Goal: Find specific page/section: Find specific page/section

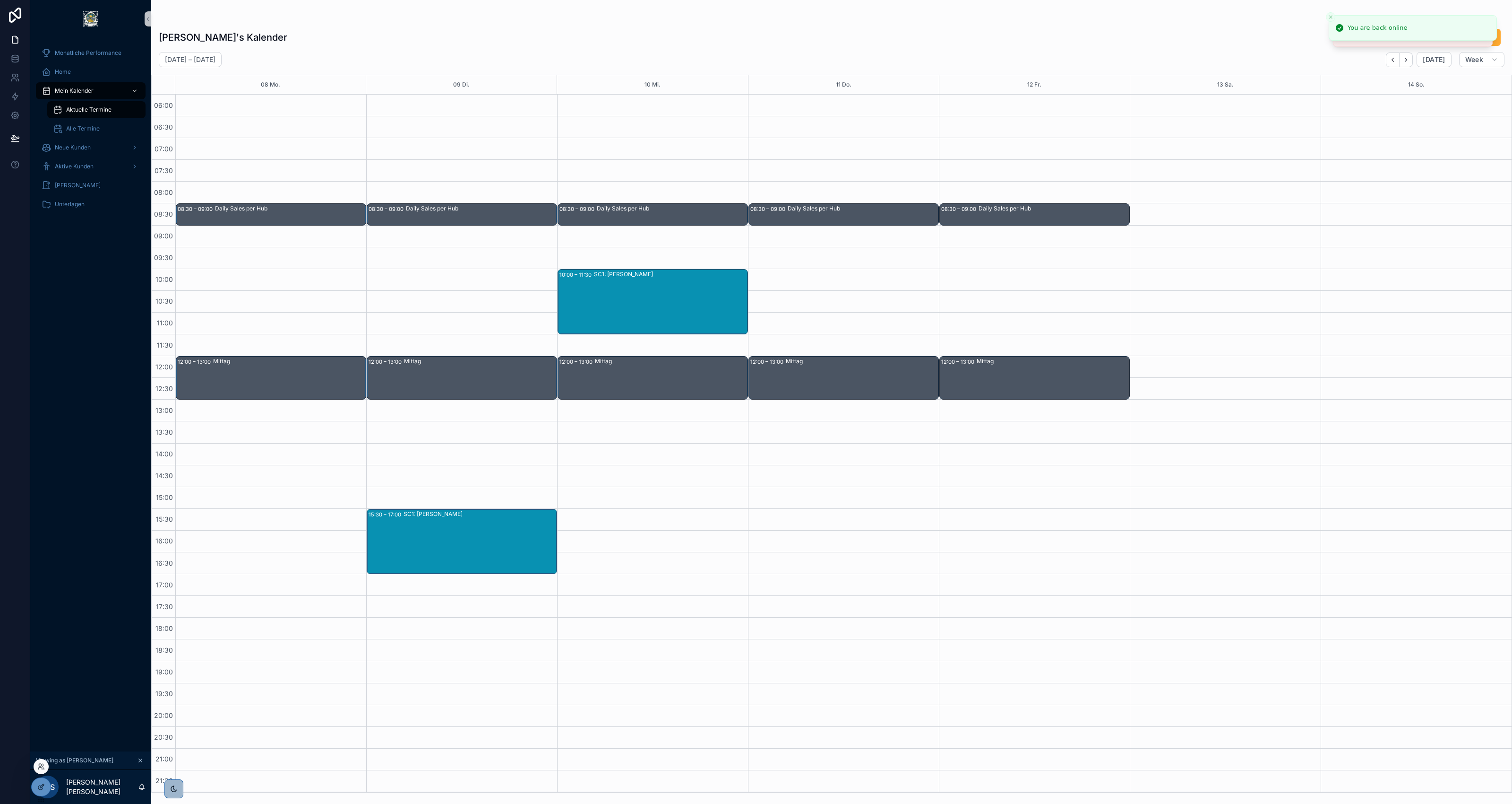
click at [35, 766] on div at bounding box center [41, 766] width 15 height 15
click at [38, 770] on icon at bounding box center [41, 766] width 8 height 8
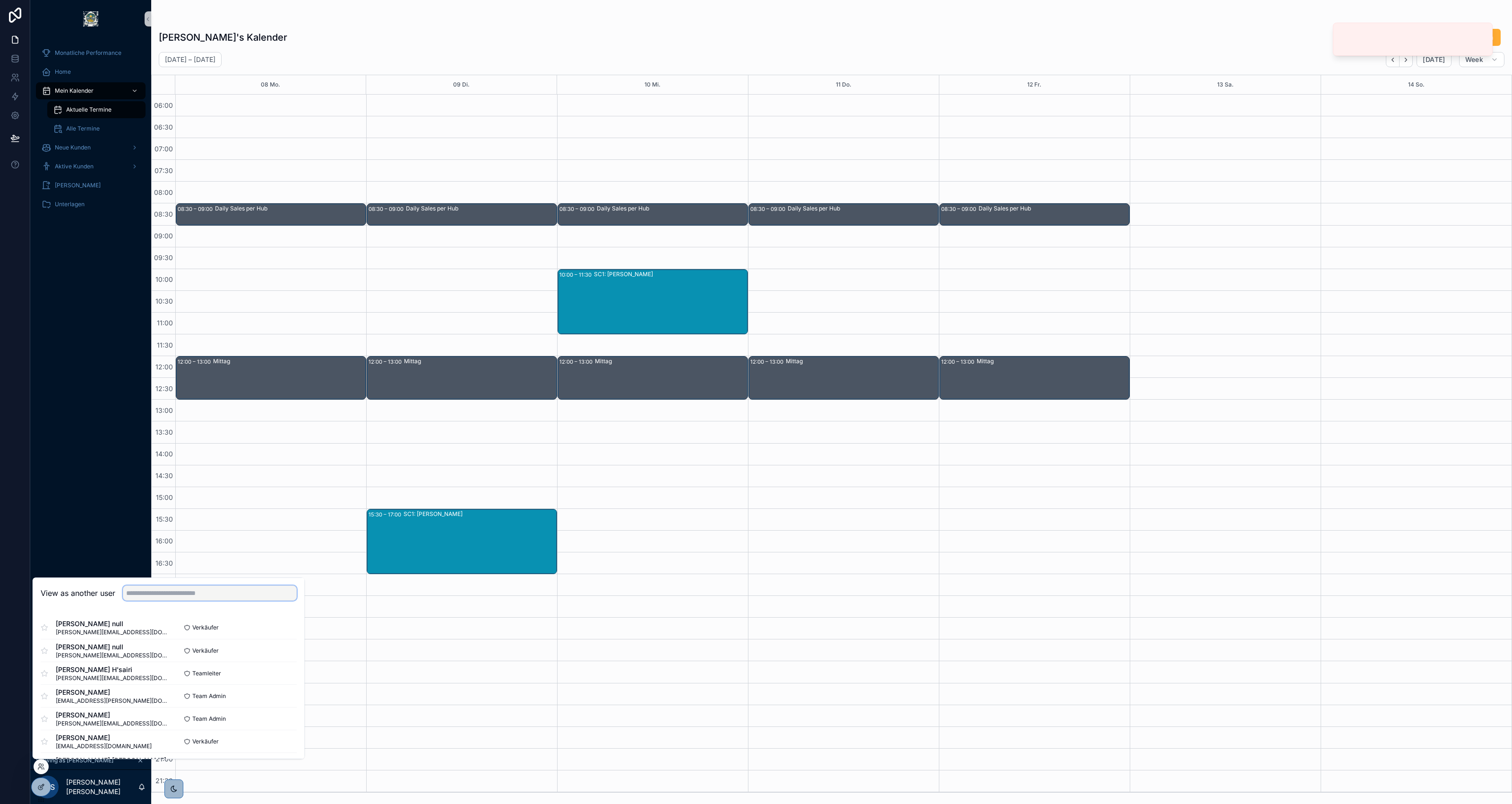
click at [156, 594] on input "text" at bounding box center [209, 593] width 174 height 15
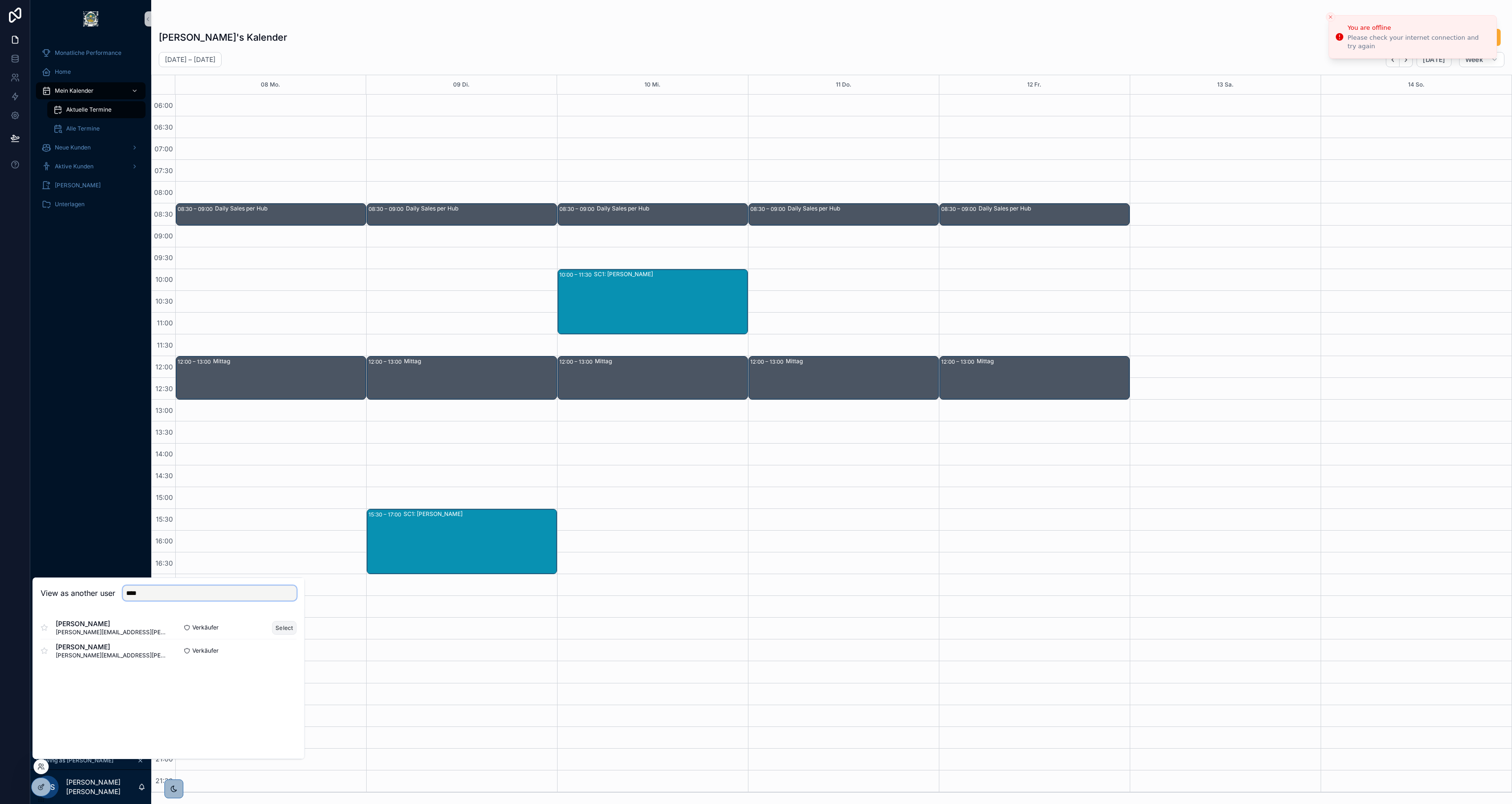
type input "****"
click at [279, 622] on button "Select" at bounding box center [284, 628] width 24 height 13
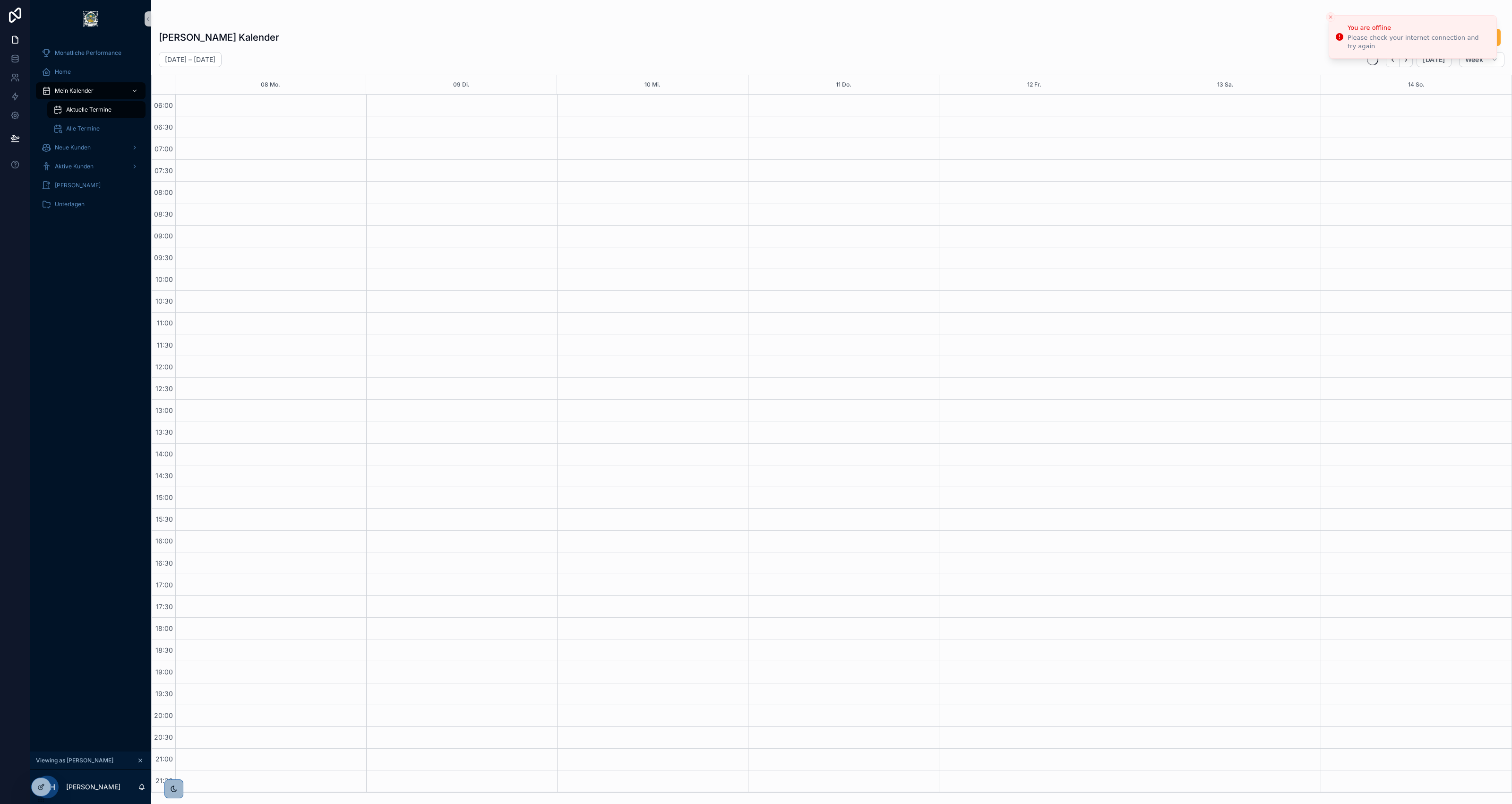
scroll to position [1, 0]
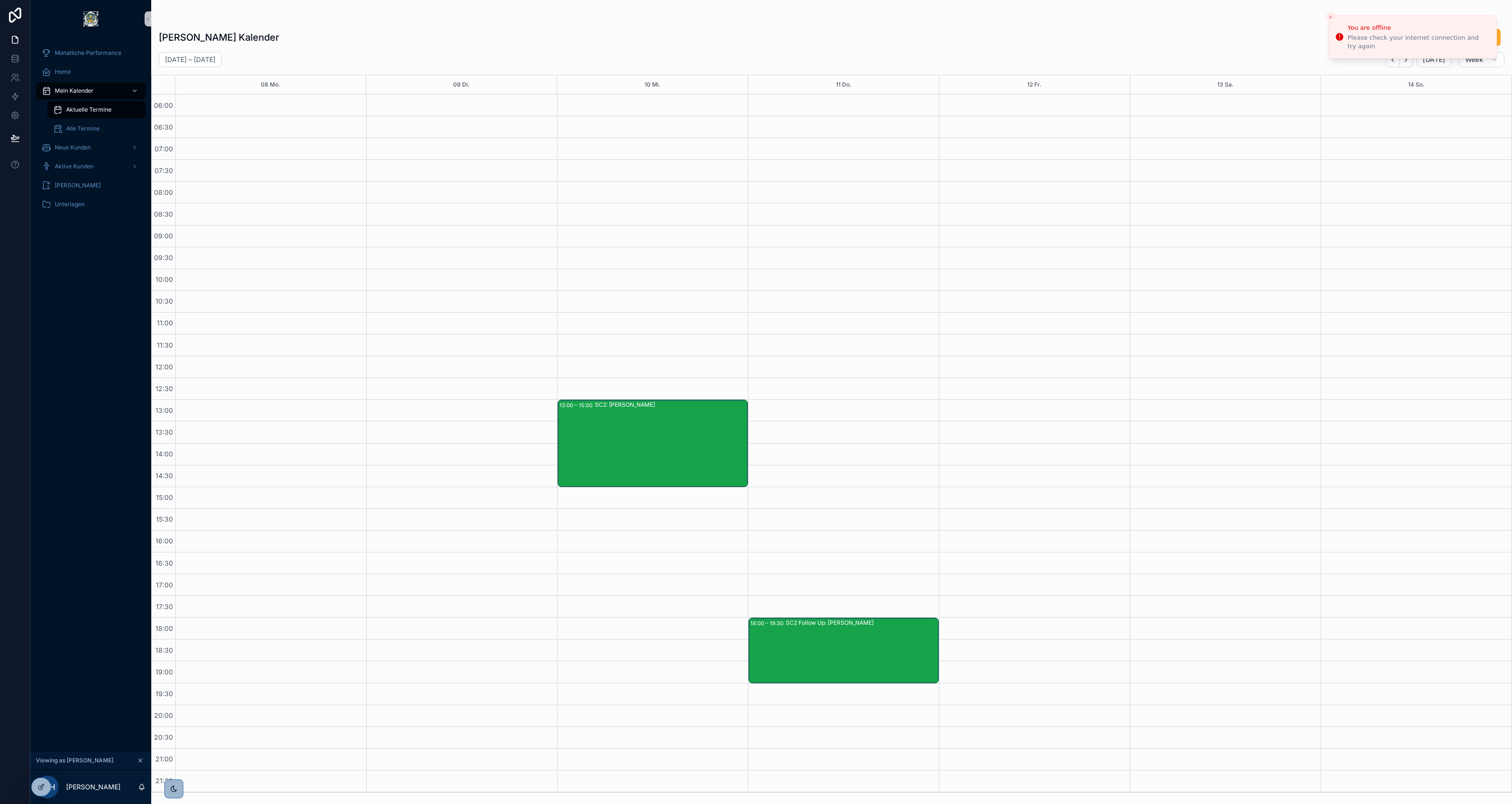
click at [496, 298] on div "scrollable content" at bounding box center [461, 442] width 191 height 697
drag, startPoint x: 364, startPoint y: 33, endPoint x: 434, endPoint y: 52, distance: 72.5
click at [364, 33] on div "[PERSON_NAME] Kalender Urlaub Anfragen" at bounding box center [831, 38] width 1346 height 18
click at [1392, 60] on icon "Back" at bounding box center [1393, 59] width 7 height 7
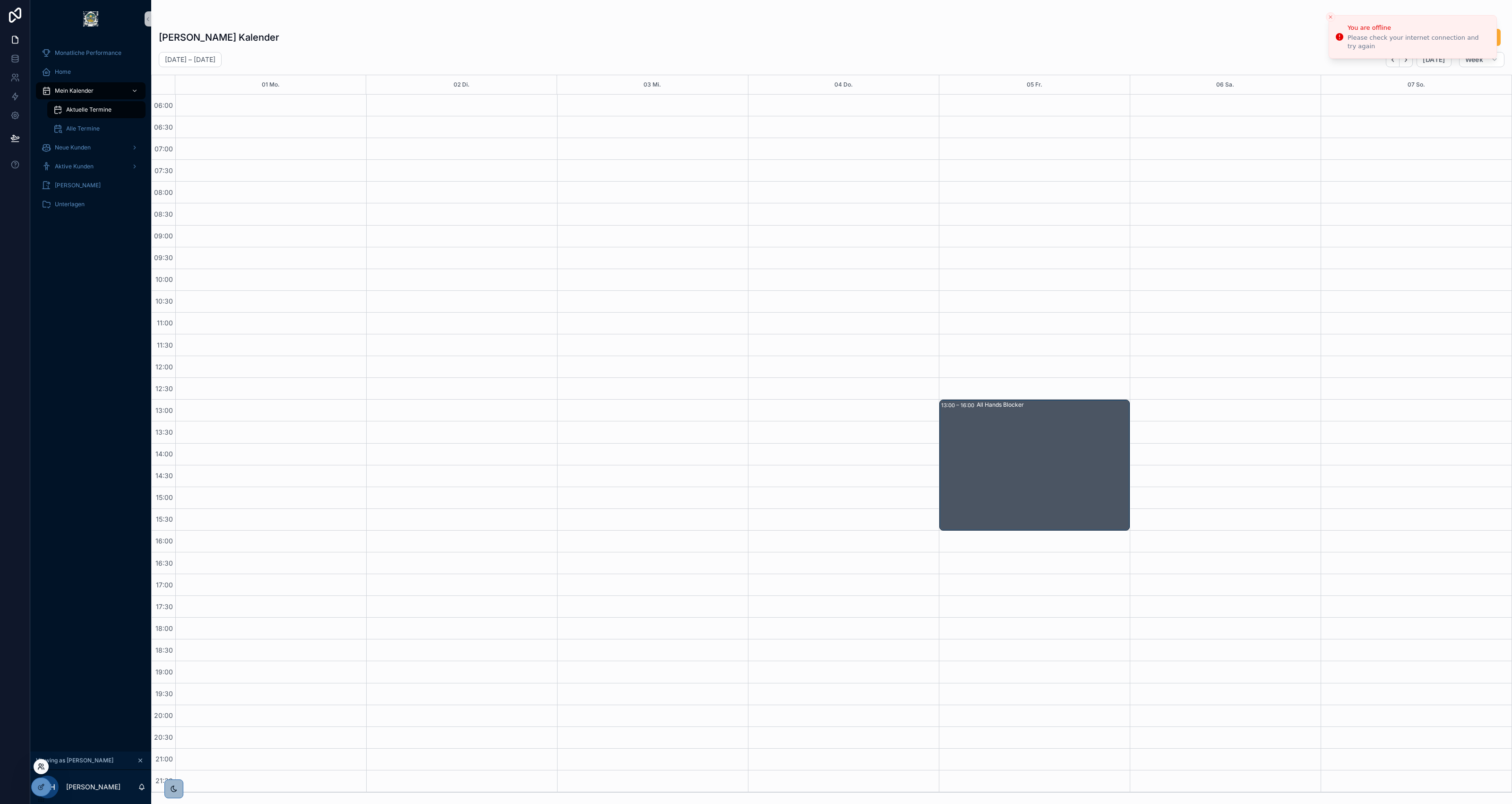
click at [38, 769] on icon at bounding box center [41, 766] width 8 height 8
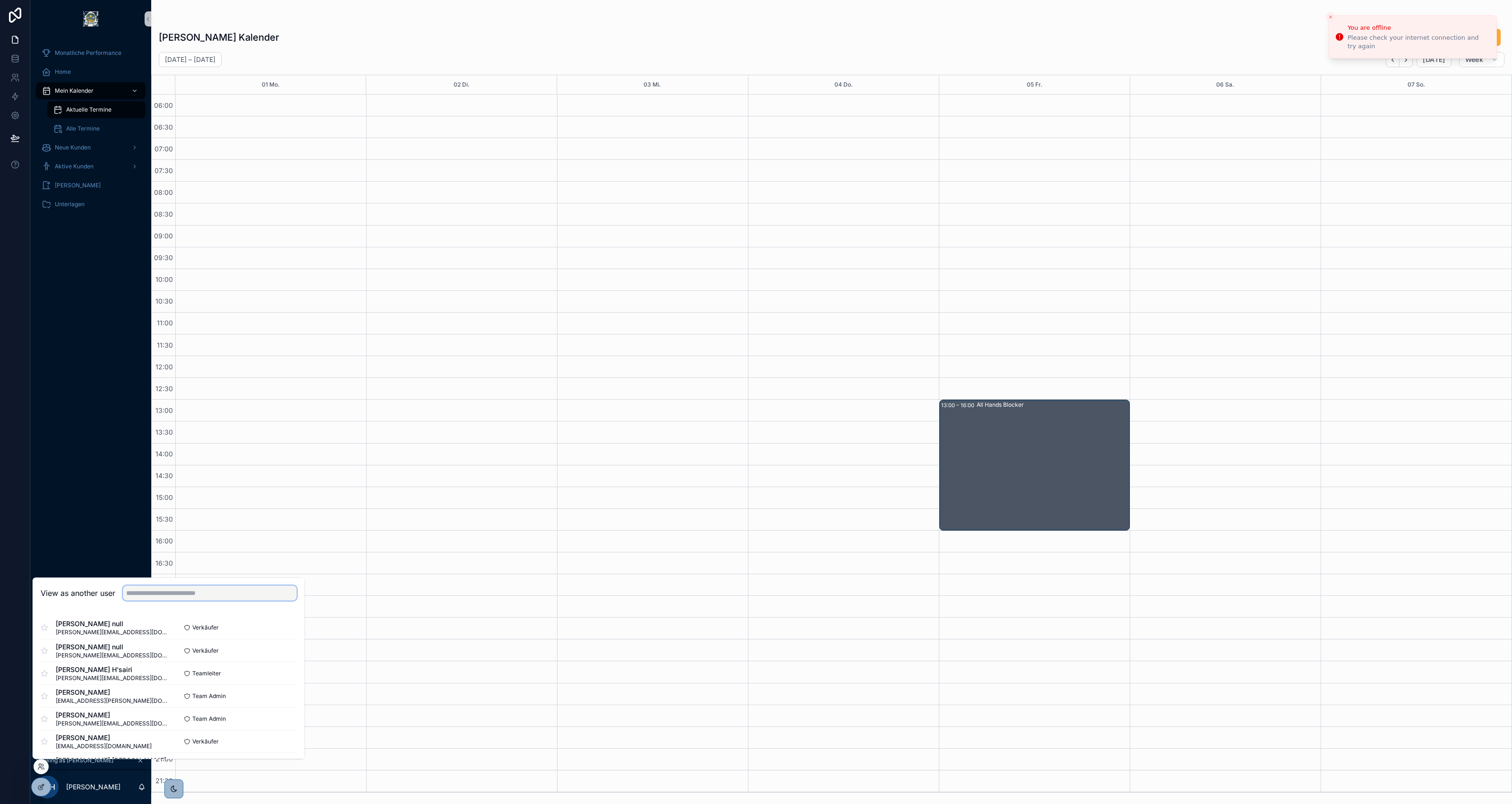
click at [190, 587] on input "text" at bounding box center [209, 593] width 174 height 15
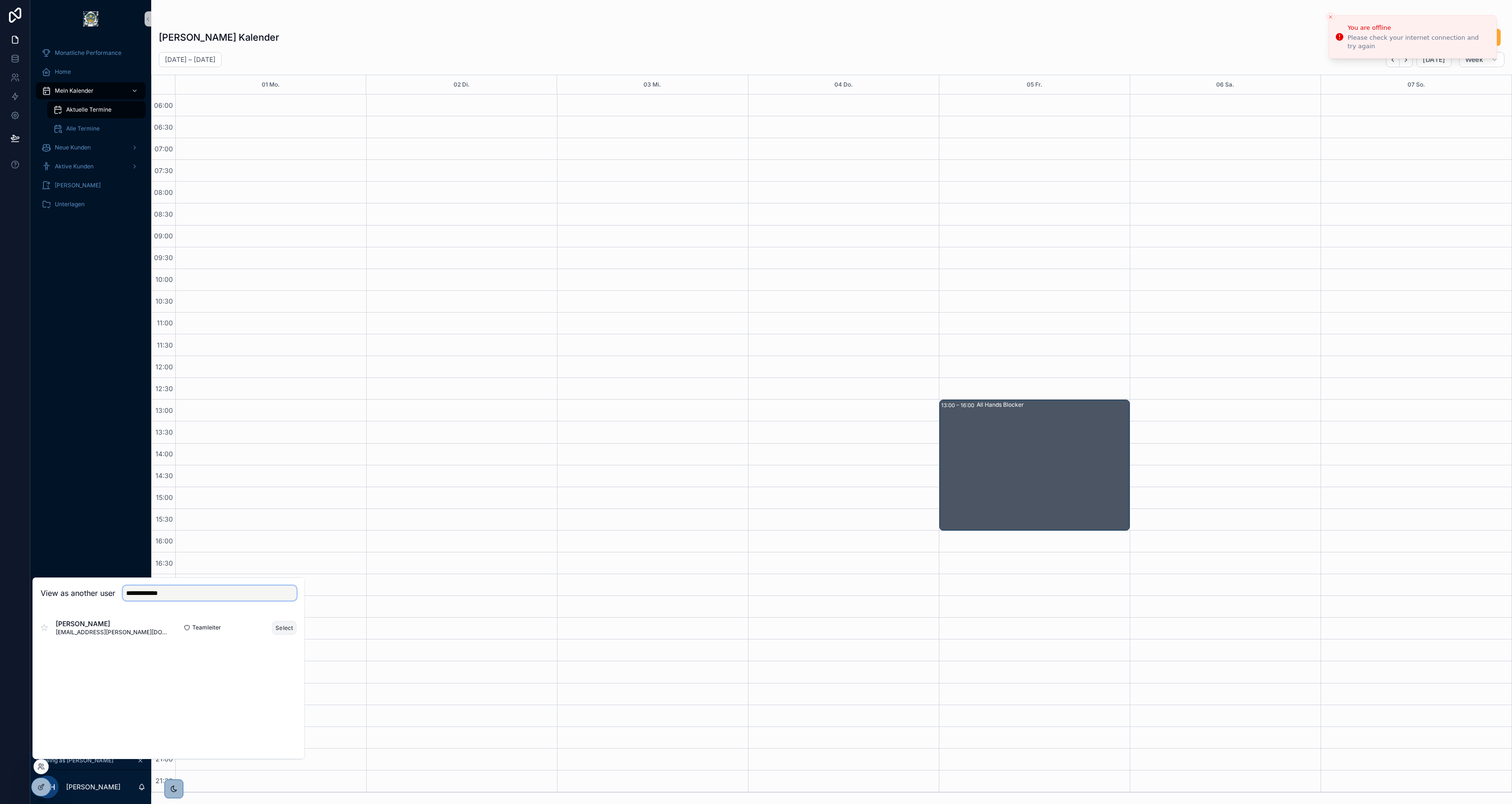
type input "**********"
click at [283, 626] on button "Select" at bounding box center [284, 628] width 24 height 13
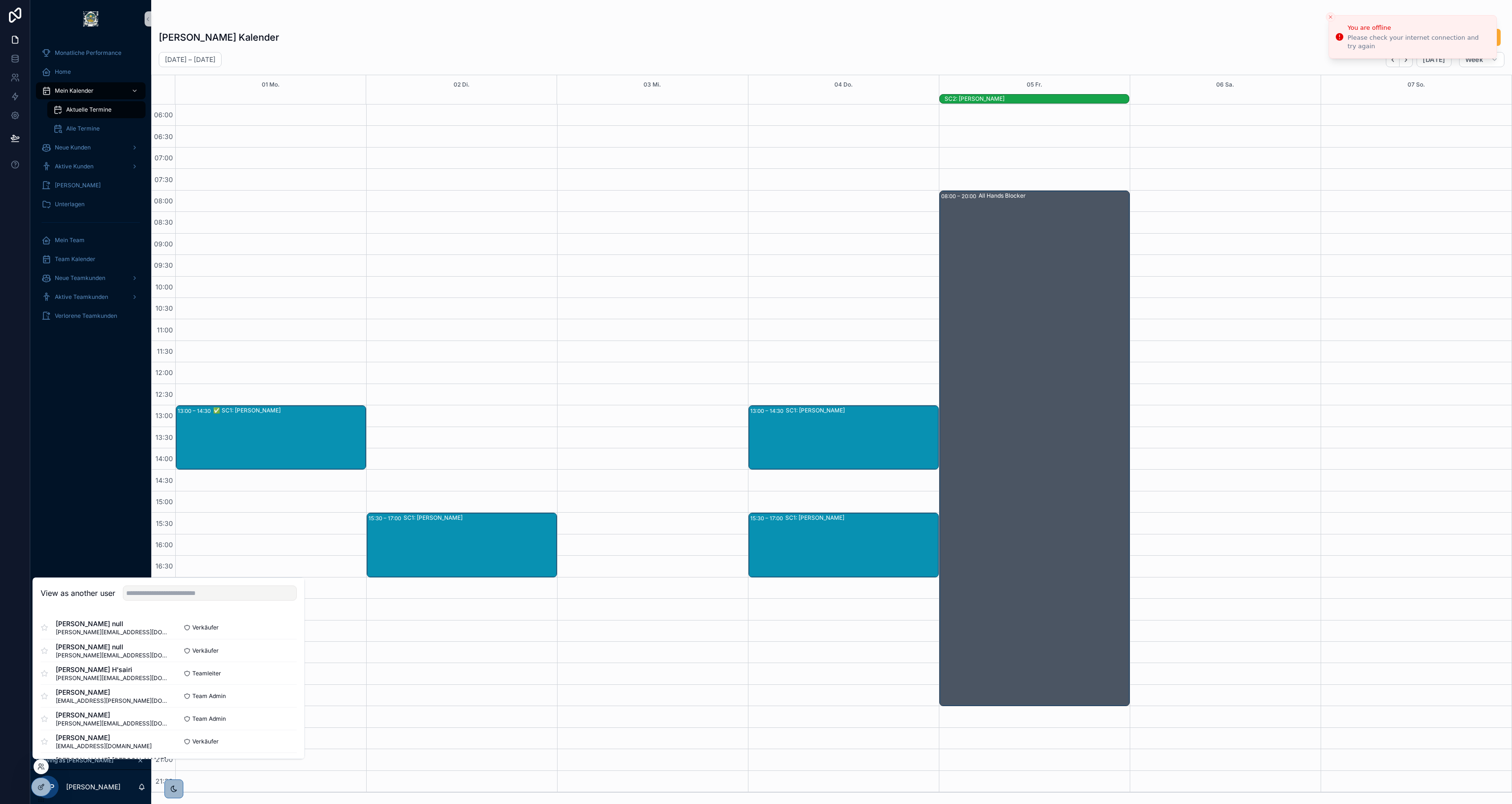
scroll to position [1, 0]
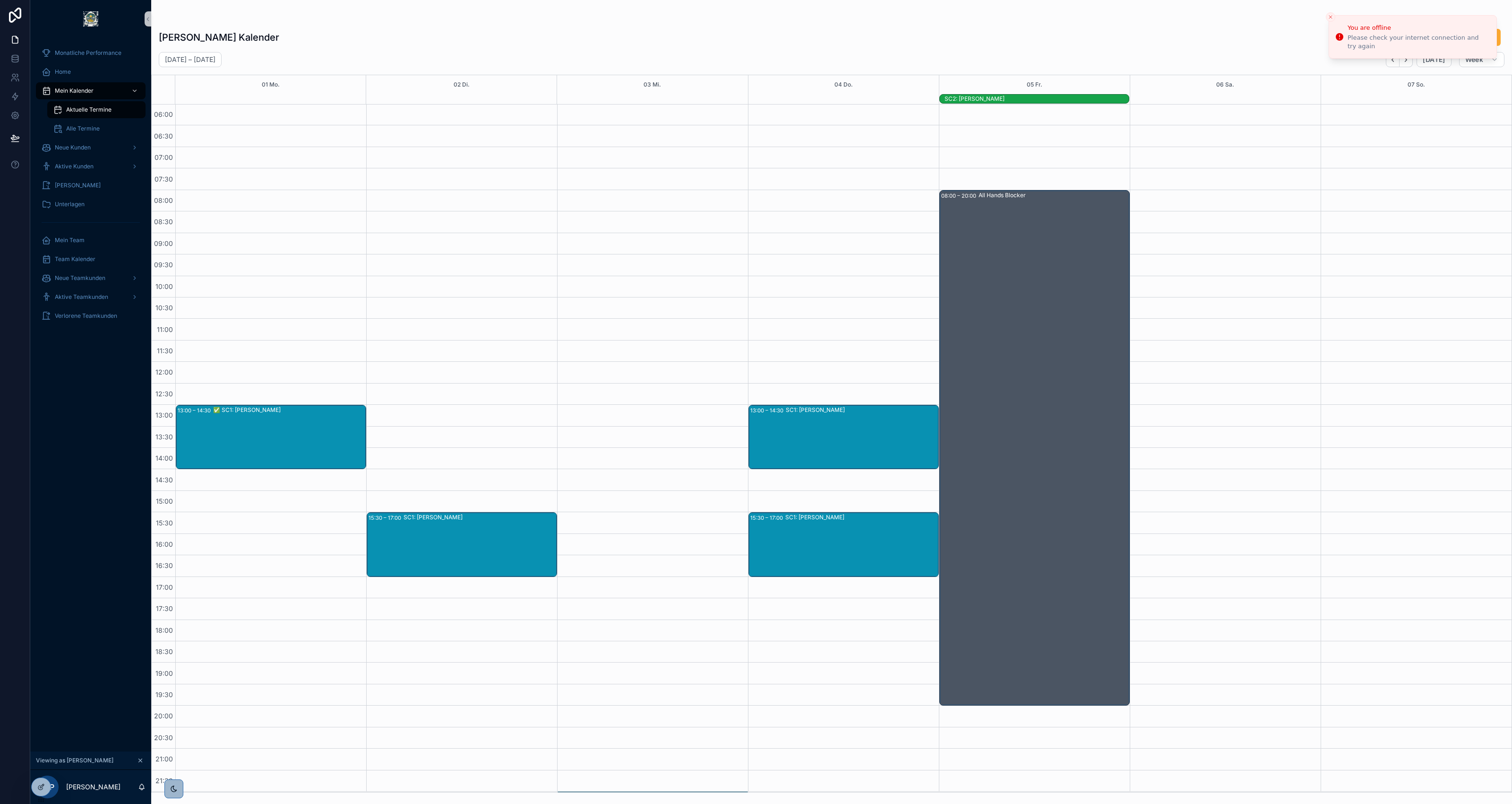
click at [981, 23] on div "[PERSON_NAME] Kalender Urlaub Anfragen [DATE] – [DATE] [DATE] Week 01 Mo. 02 Di…" at bounding box center [831, 407] width 1361 height 770
click at [1332, 14] on icon "Close toast" at bounding box center [1330, 17] width 6 height 6
